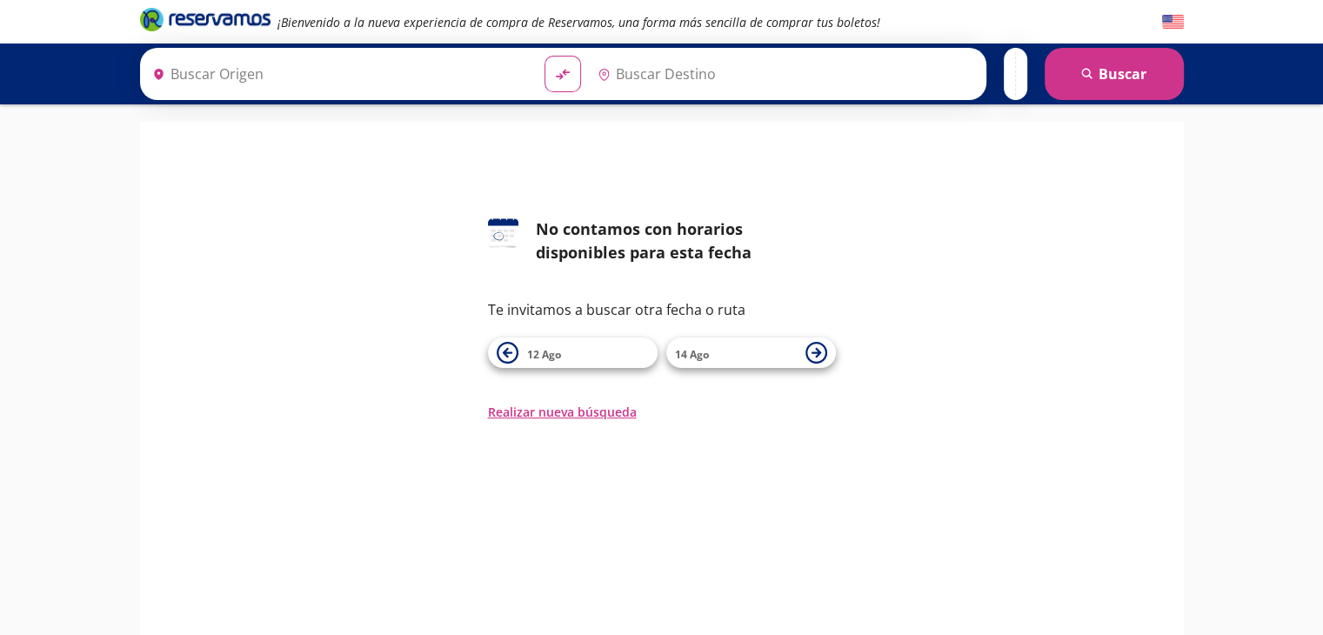
type input "[GEOGRAPHIC_DATA], [GEOGRAPHIC_DATA]"
type input "[GEOGRAPHIC_DATA][PERSON_NAME], [GEOGRAPHIC_DATA]"
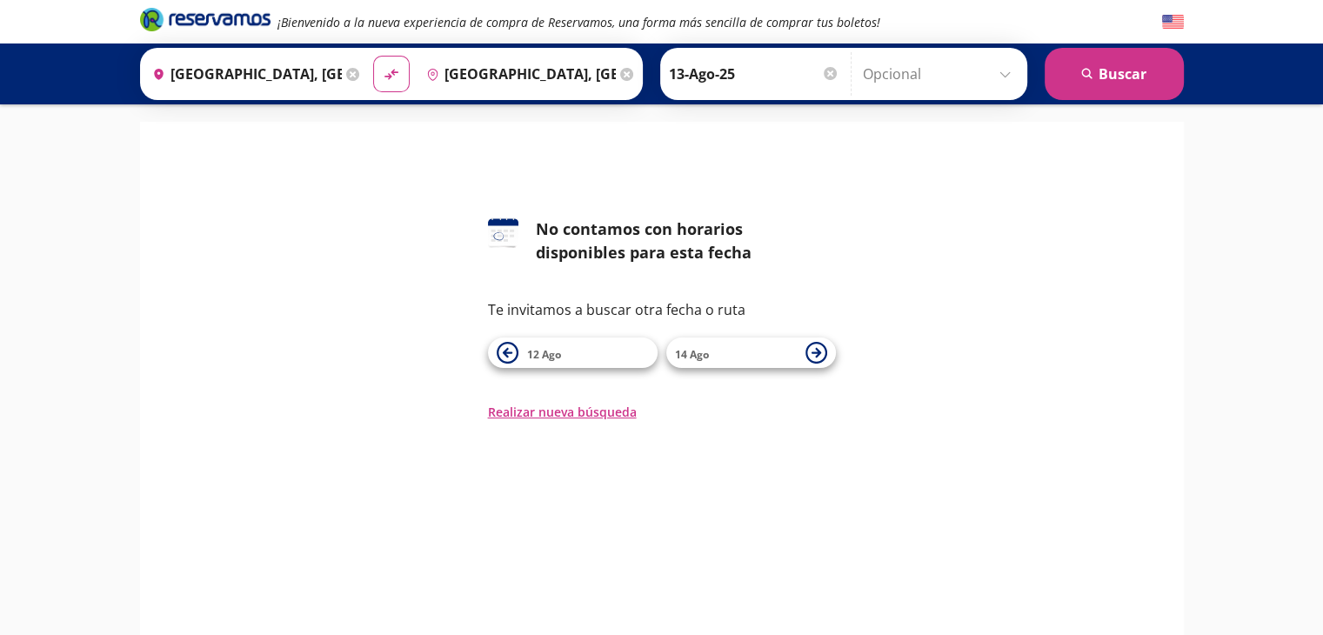
click at [1172, 22] on img at bounding box center [1173, 22] width 22 height 22
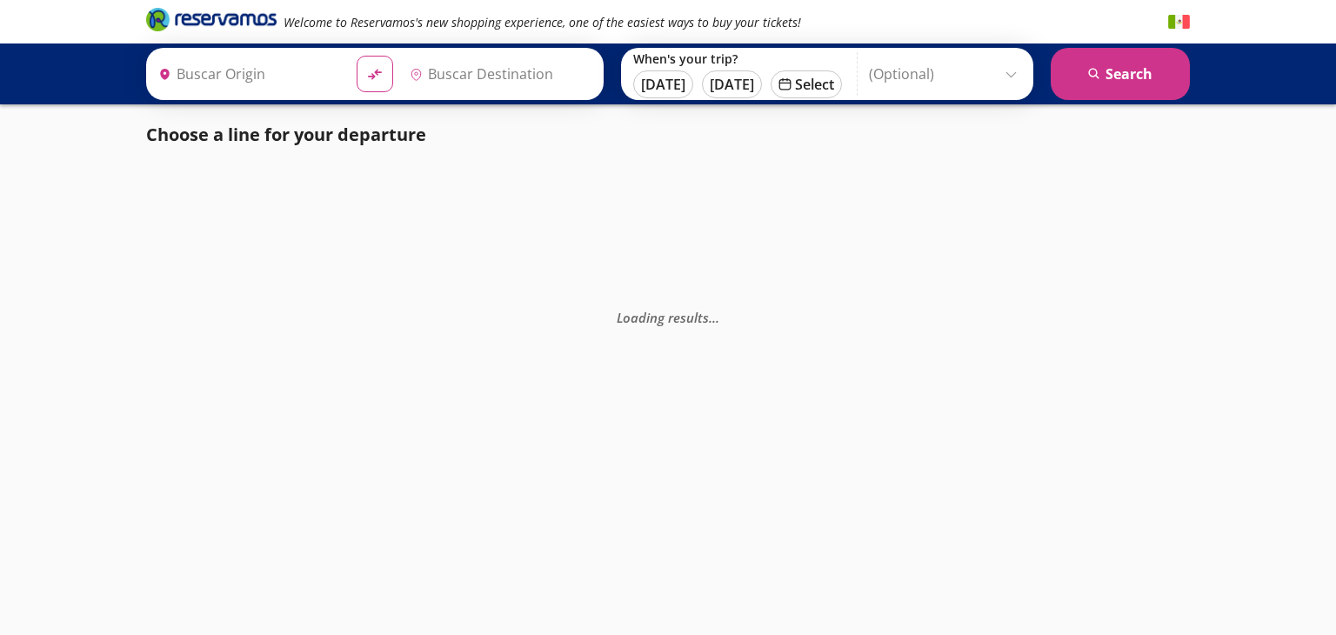
type input "[GEOGRAPHIC_DATA], [GEOGRAPHIC_DATA]"
type input "[GEOGRAPHIC_DATA][PERSON_NAME], [GEOGRAPHIC_DATA]"
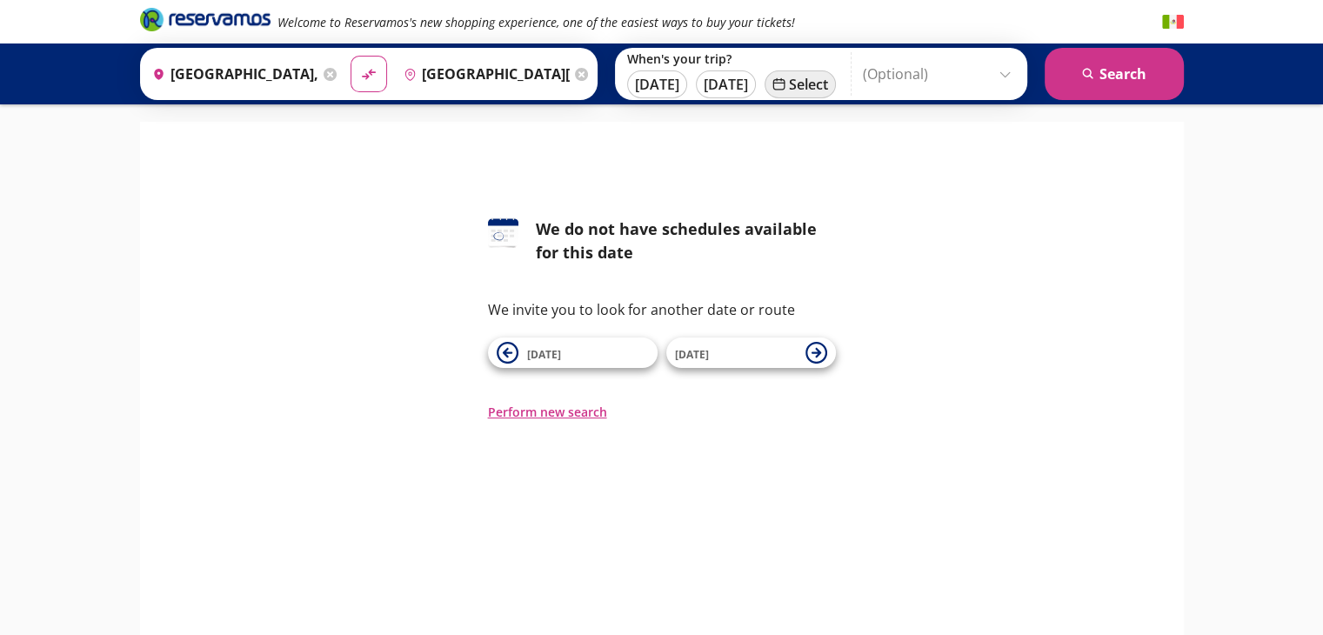
click at [797, 82] on button "calendar Select" at bounding box center [799, 84] width 71 height 28
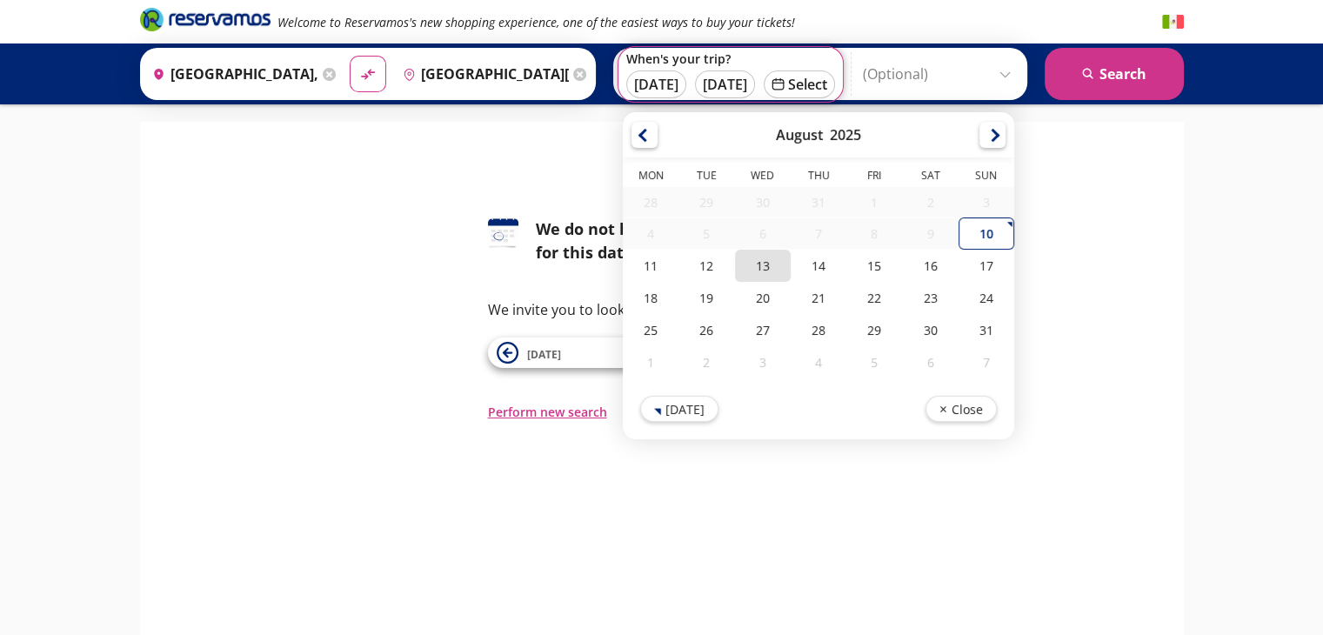
click at [738, 264] on div "13" at bounding box center [762, 266] width 56 height 32
type input "13-Ago-25"
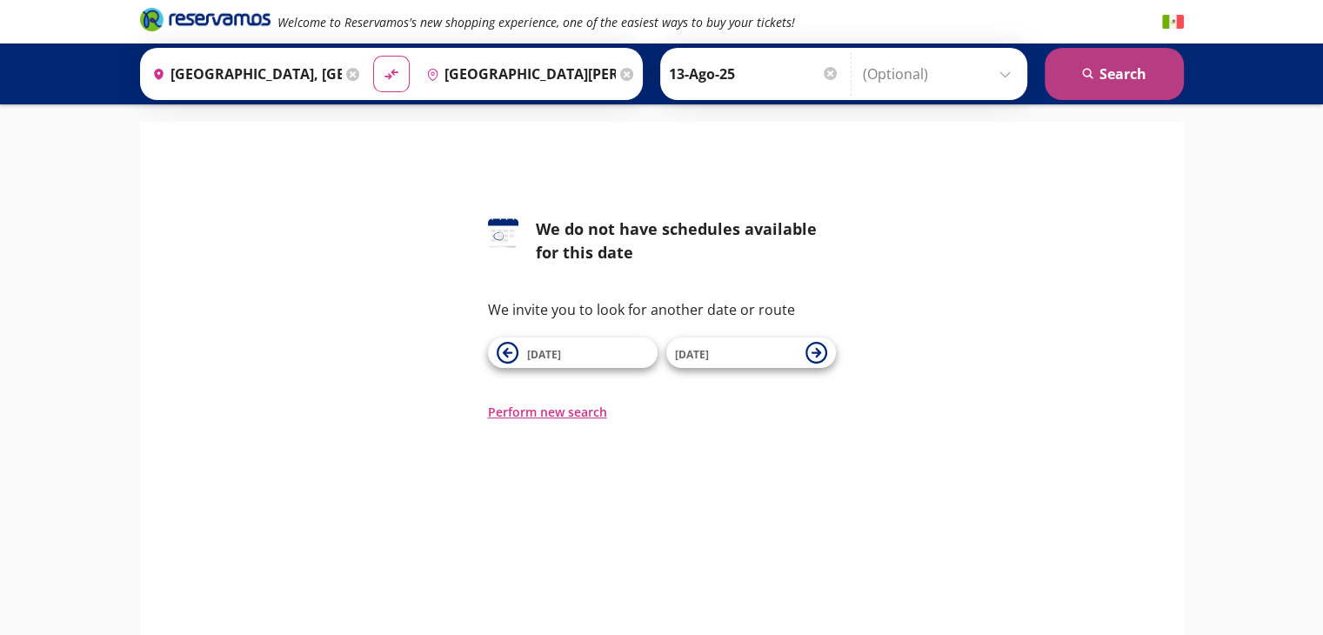
click at [1092, 78] on icon "search" at bounding box center [1088, 74] width 13 height 13
